Goal: Information Seeking & Learning: Learn about a topic

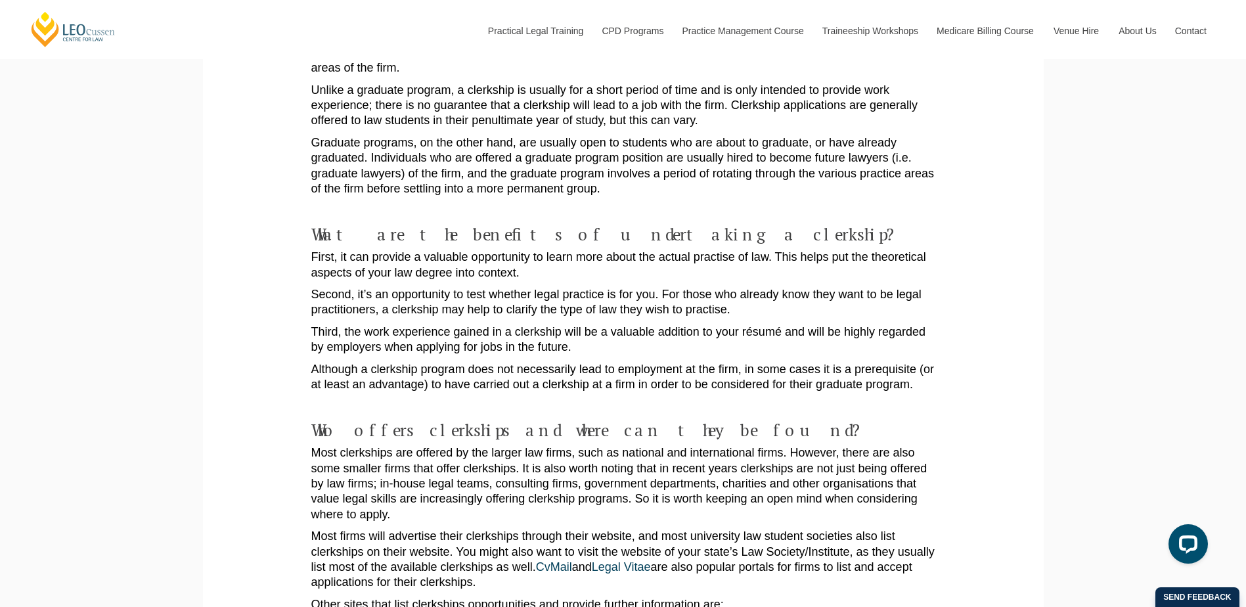
scroll to position [460, 0]
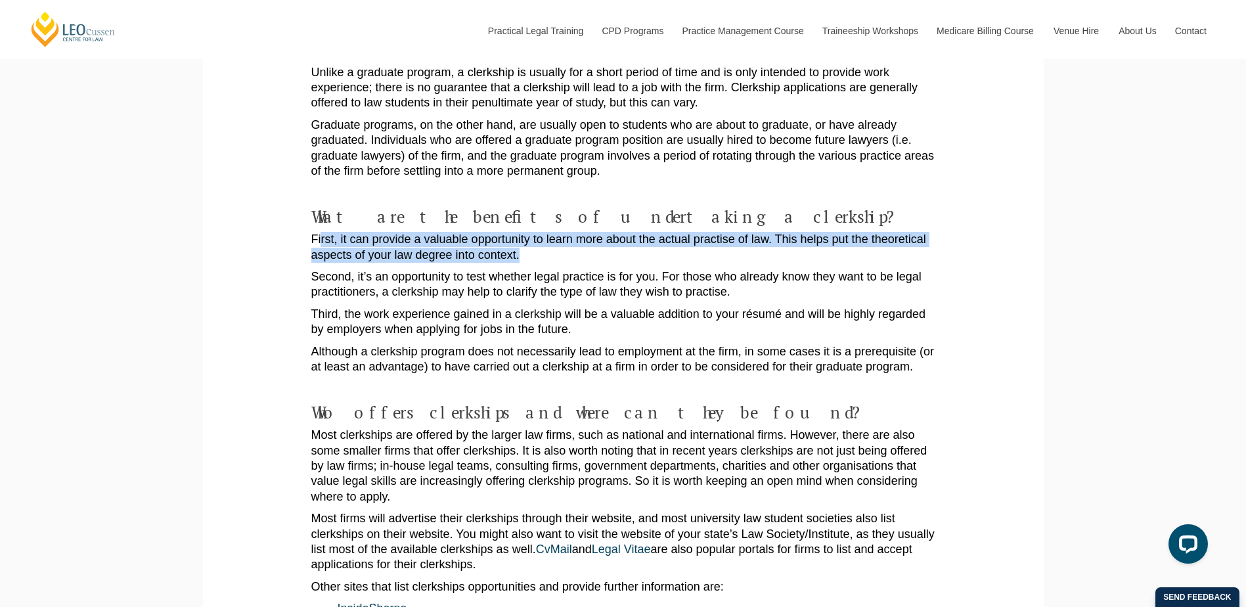
drag, startPoint x: 582, startPoint y: 237, endPoint x: 599, endPoint y: 240, distance: 18.0
click at [598, 240] on p "First, it can provide a valuable opportunity to learn more about the actual pra…" at bounding box center [623, 247] width 624 height 31
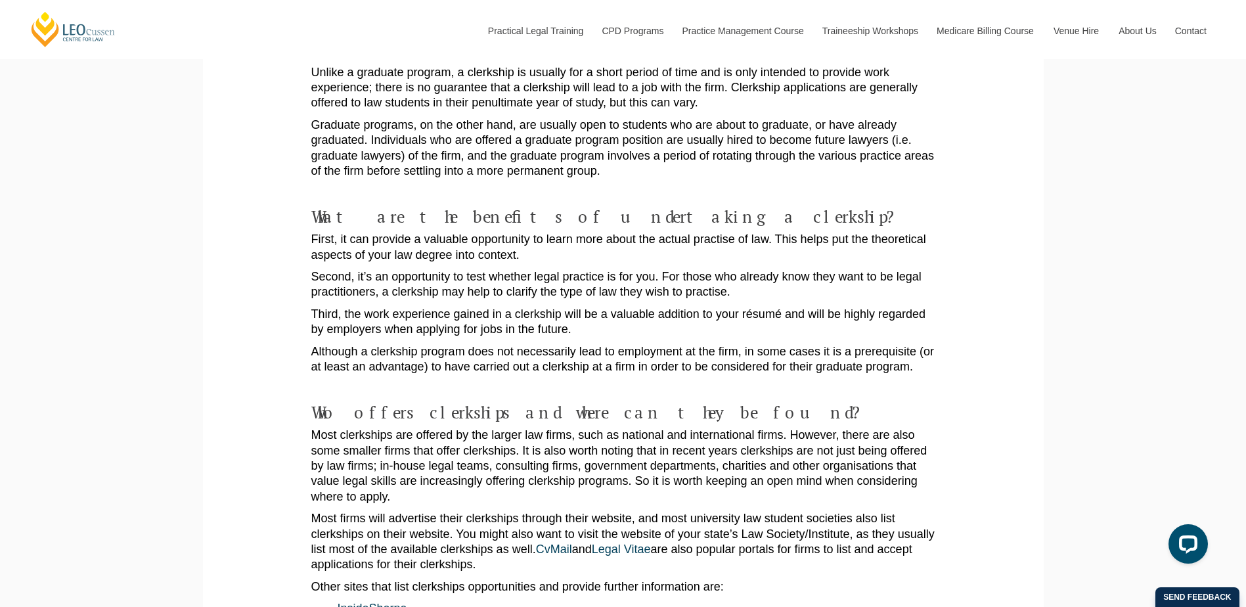
drag, startPoint x: 599, startPoint y: 240, endPoint x: 399, endPoint y: 288, distance: 206.1
drag, startPoint x: 284, startPoint y: 266, endPoint x: 503, endPoint y: 259, distance: 218.9
drag, startPoint x: 503, startPoint y: 259, endPoint x: 411, endPoint y: 293, distance: 97.5
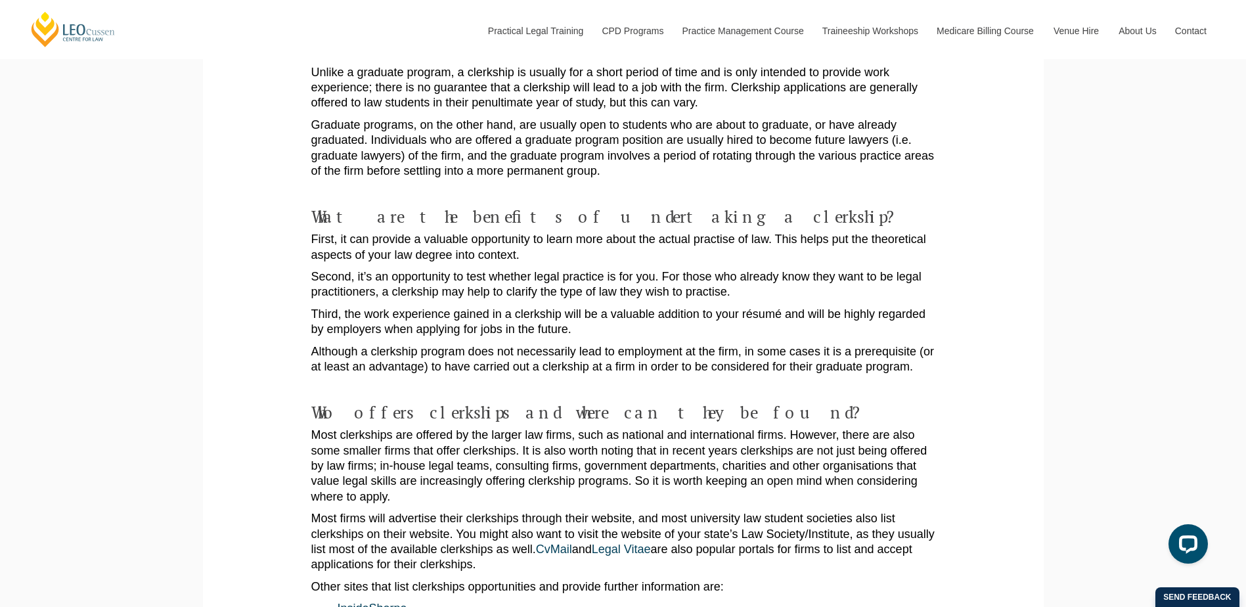
click at [411, 307] on p "Third, the work experience gained in a clerkship will be a valuable addition to…" at bounding box center [623, 322] width 624 height 31
drag, startPoint x: 306, startPoint y: 269, endPoint x: 800, endPoint y: 248, distance: 493.9
drag, startPoint x: 800, startPoint y: 248, endPoint x: 692, endPoint y: 304, distance: 121.4
click at [692, 307] on p "Third, the work experience gained in a clerkship will be a valuable addition to…" at bounding box center [623, 322] width 624 height 31
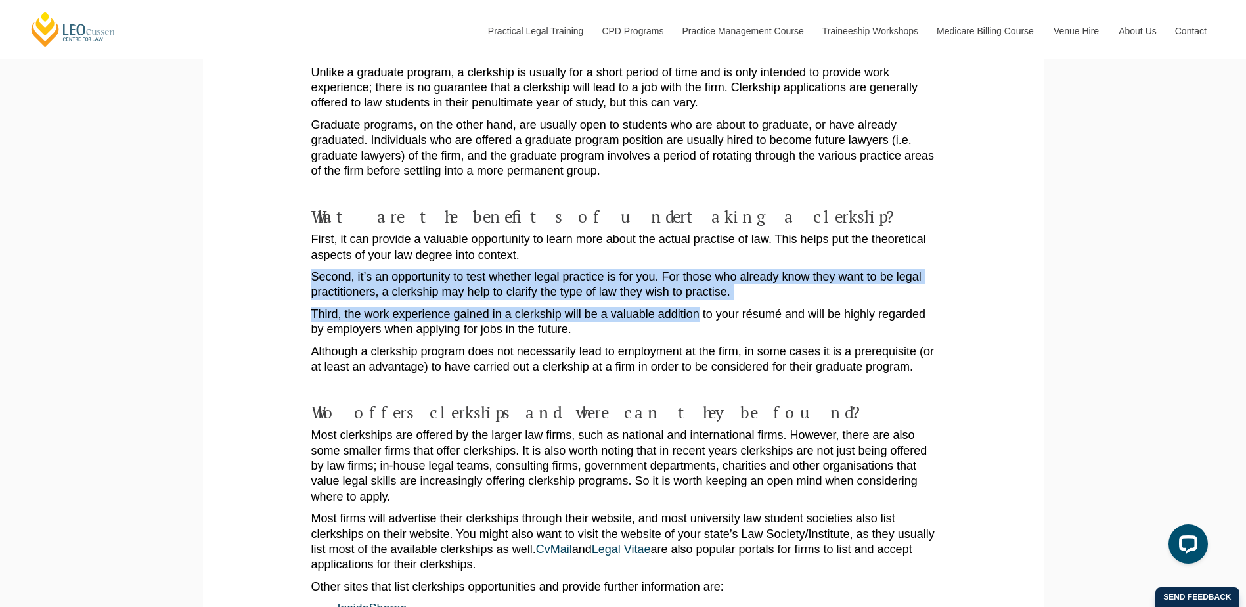
drag, startPoint x: 692, startPoint y: 304, endPoint x: 230, endPoint y: 260, distance: 464.0
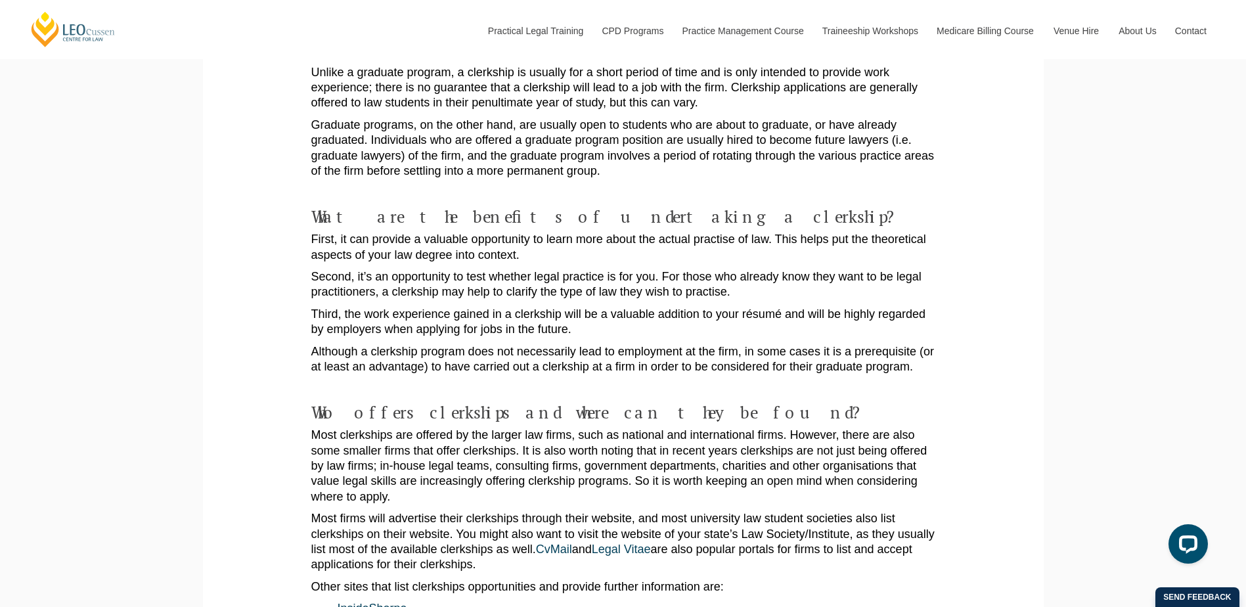
click at [868, 317] on p "Third, the work experience gained in a clerkship will be a valuable addition to…" at bounding box center [623, 322] width 624 height 31
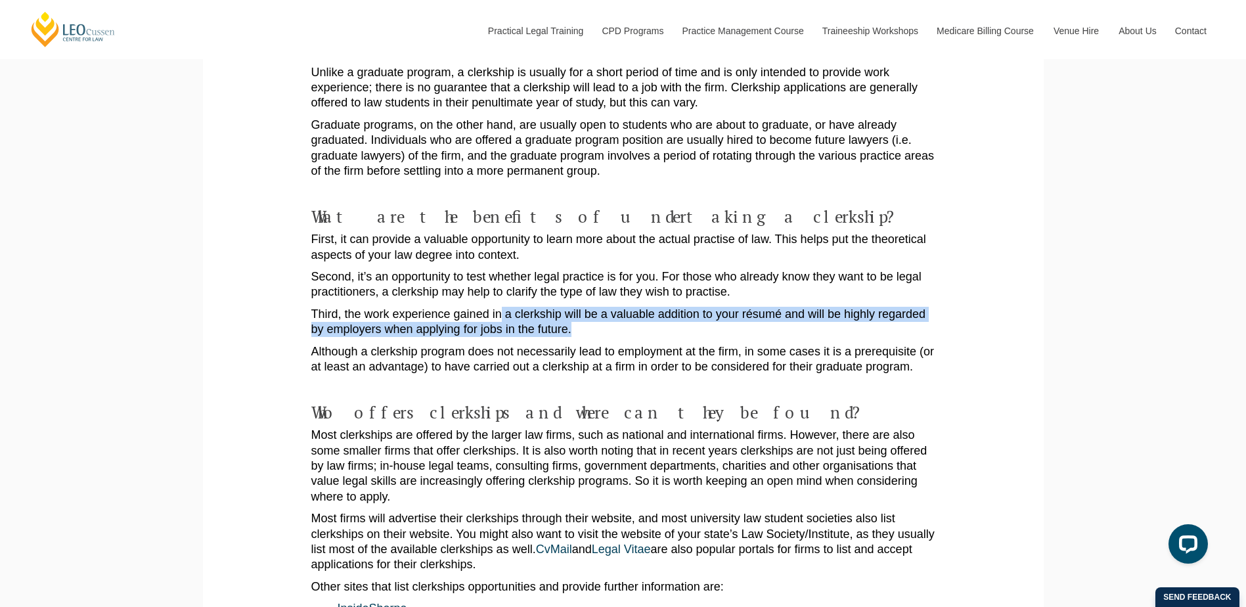
drag, startPoint x: 840, startPoint y: 317, endPoint x: 479, endPoint y: 300, distance: 361.8
click at [479, 307] on p "Third, the work experience gained in a clerkship will be a valuable addition to…" at bounding box center [623, 322] width 624 height 31
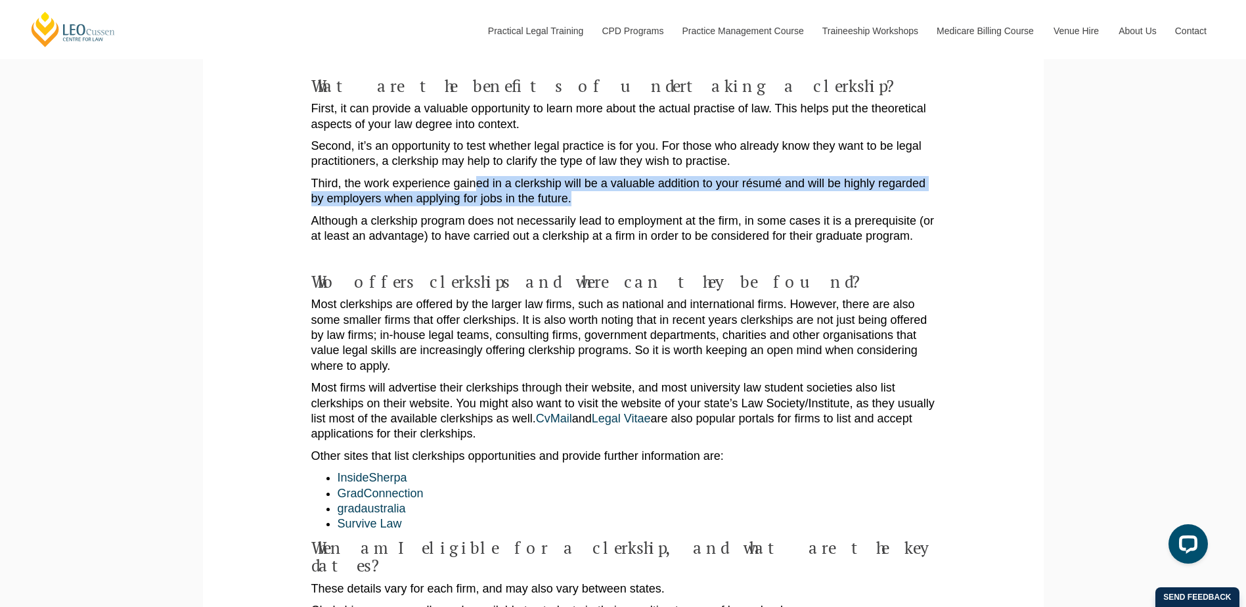
scroll to position [591, 0]
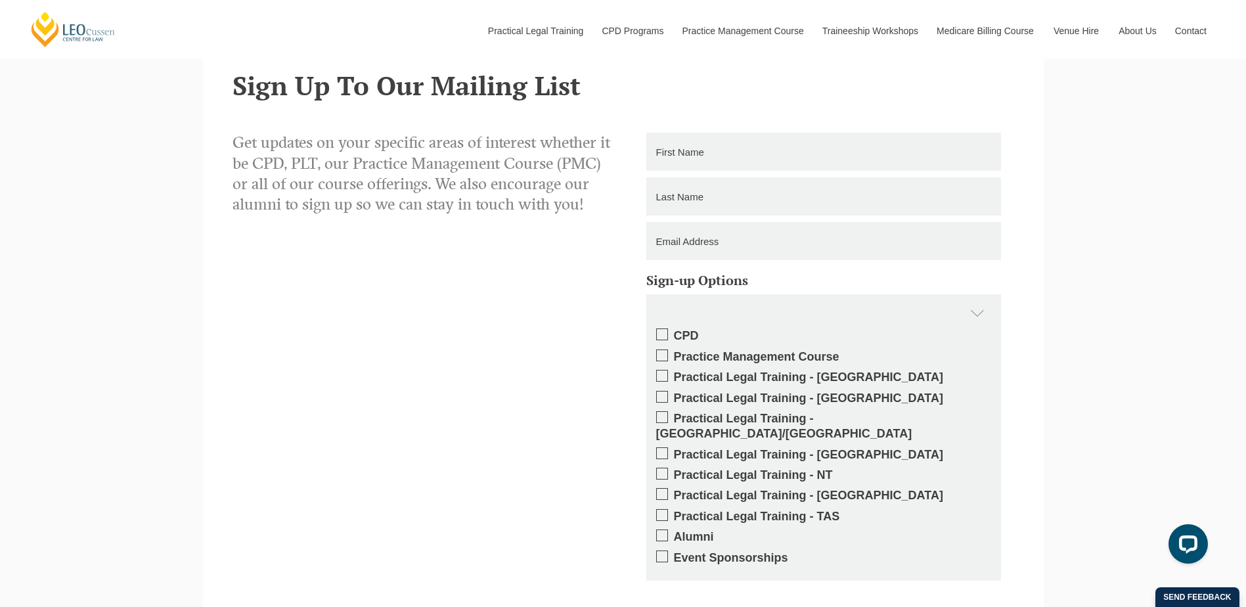
scroll to position [2628, 0]
